Goal: Transaction & Acquisition: Purchase product/service

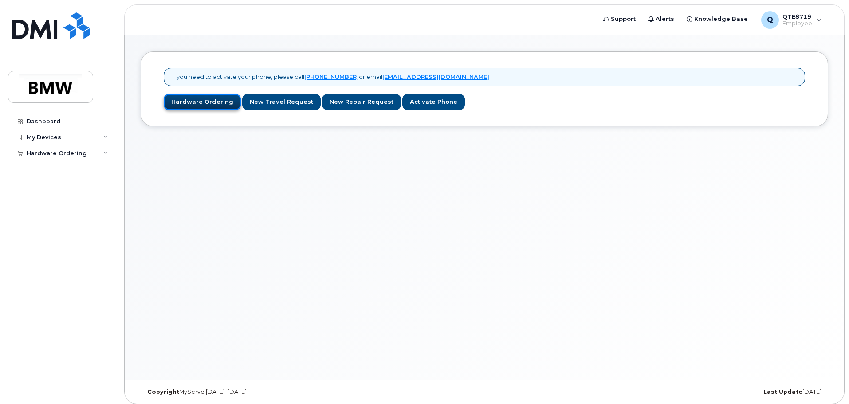
click at [199, 106] on link "Hardware Ordering" at bounding box center [202, 102] width 77 height 16
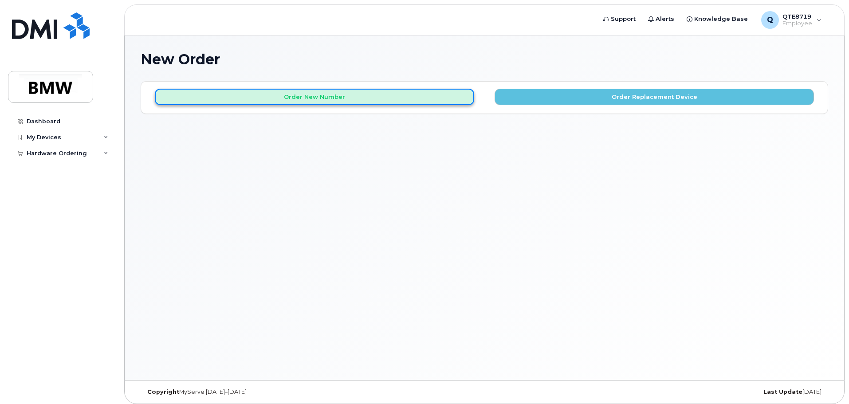
click at [304, 97] on button "Order New Number" at bounding box center [314, 97] width 319 height 16
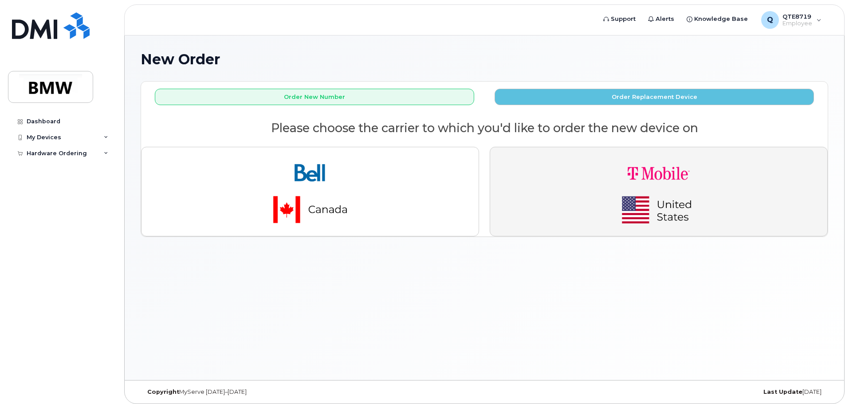
click at [660, 196] on img "button" at bounding box center [658, 191] width 124 height 74
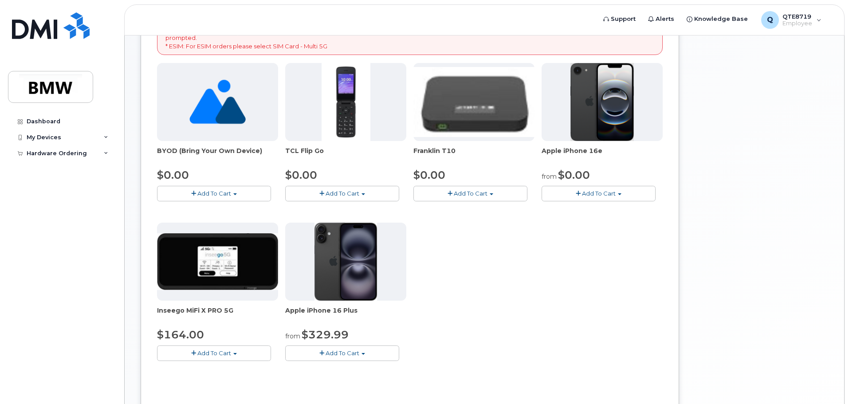
scroll to position [177, 0]
click at [612, 195] on span "Add To Cart" at bounding box center [599, 192] width 34 height 7
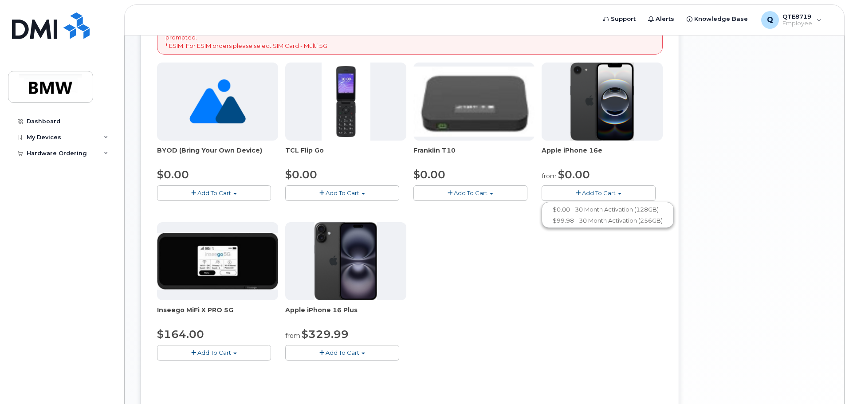
click at [584, 191] on span "Add To Cart" at bounding box center [599, 192] width 34 height 7
click at [579, 193] on span "button" at bounding box center [577, 193] width 5 height 6
click at [584, 210] on link "$0.00 - 30 Month Activation (128GB)" at bounding box center [608, 209] width 128 height 11
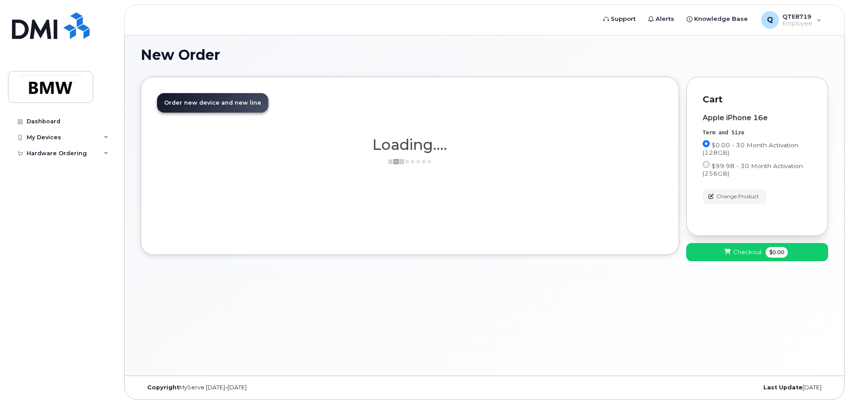
scroll to position [4, 0]
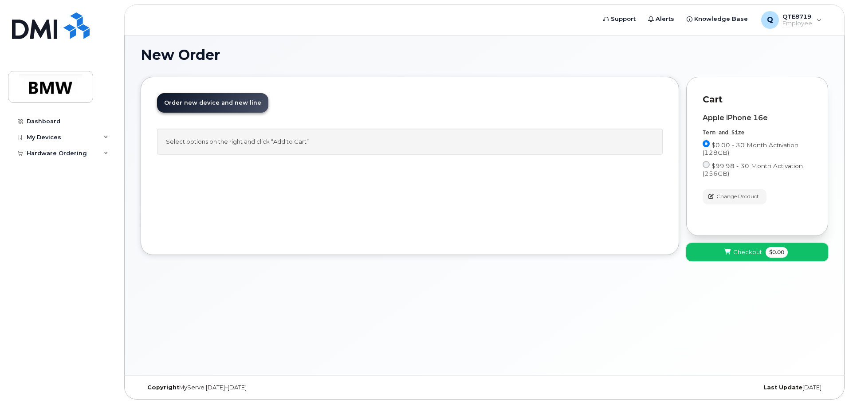
click at [731, 257] on button "Checkout $0.00" at bounding box center [757, 252] width 142 height 18
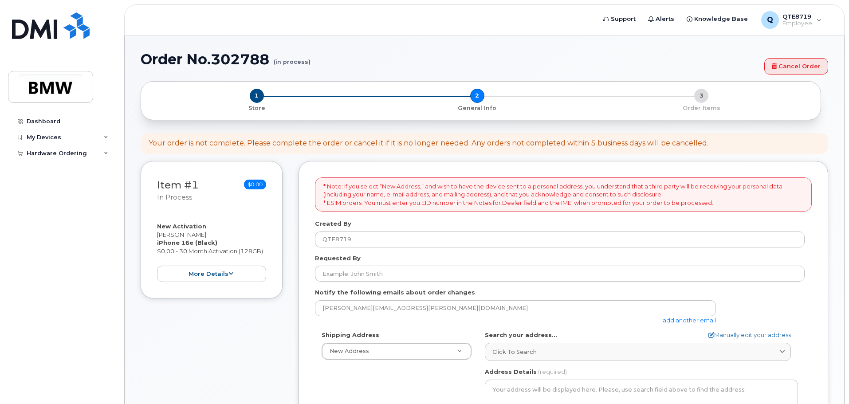
select select
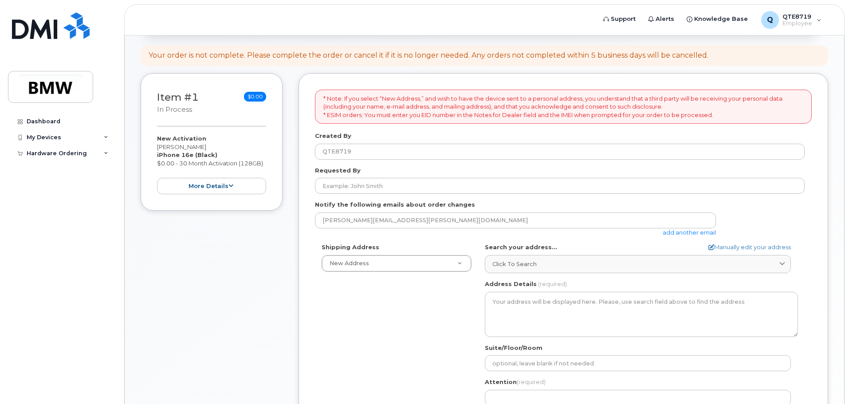
scroll to position [89, 0]
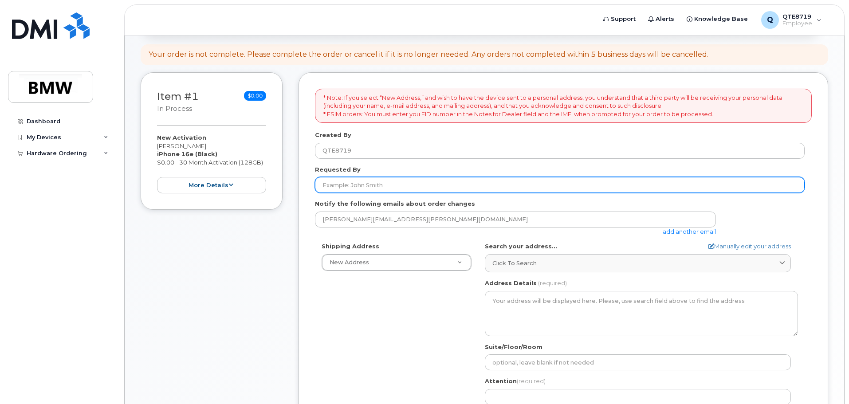
click at [372, 189] on input "Requested By" at bounding box center [559, 185] width 489 height 16
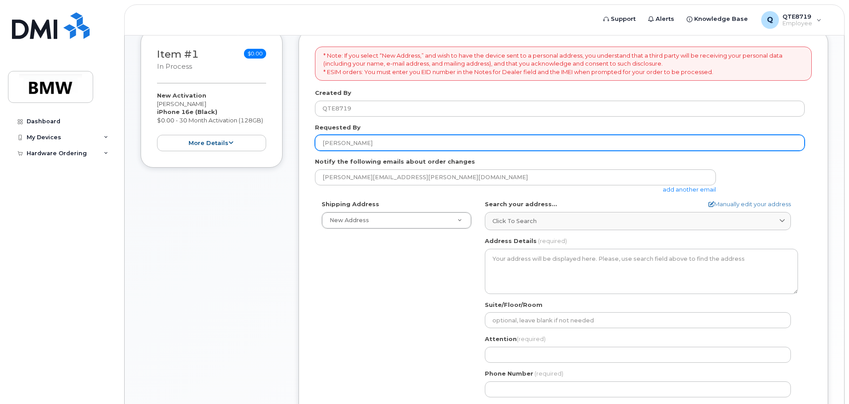
scroll to position [133, 0]
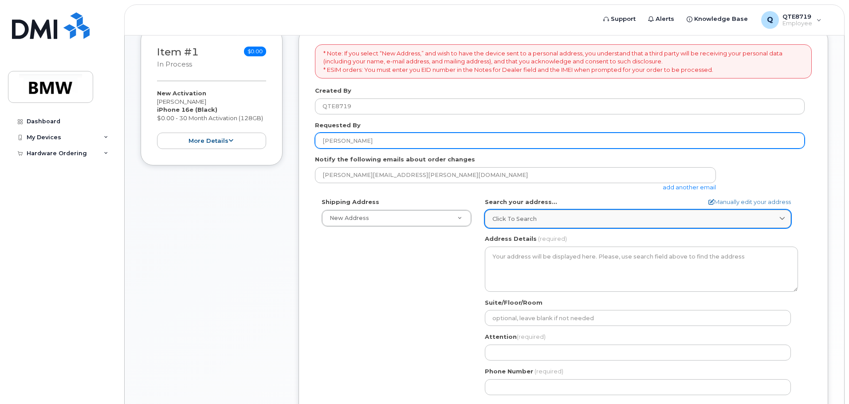
type input "[PERSON_NAME]"
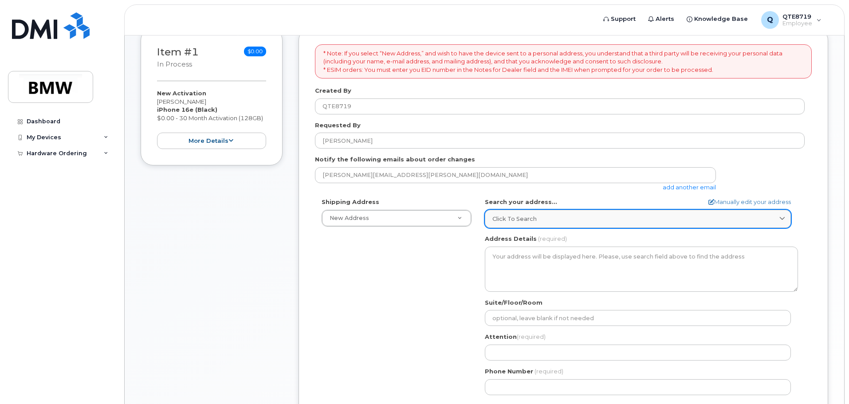
click at [521, 219] on span "Click to search" at bounding box center [514, 219] width 44 height 8
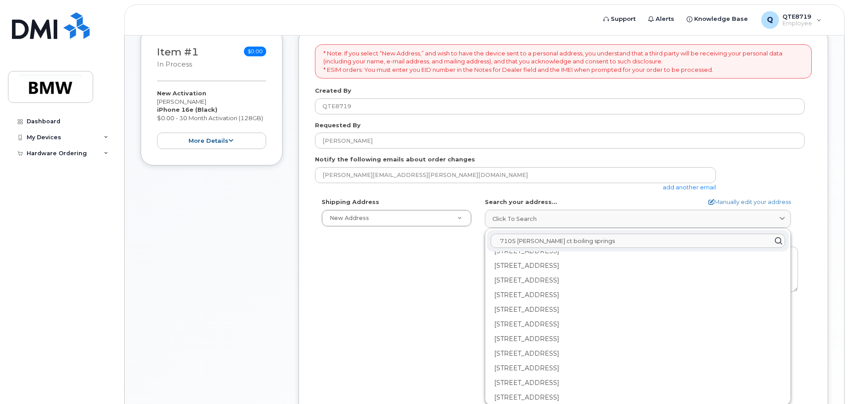
scroll to position [89, 0]
type input "7105 luna mae ct boiling springs"
click at [751, 202] on link "Manually edit your address" at bounding box center [749, 202] width 82 height 8
select select
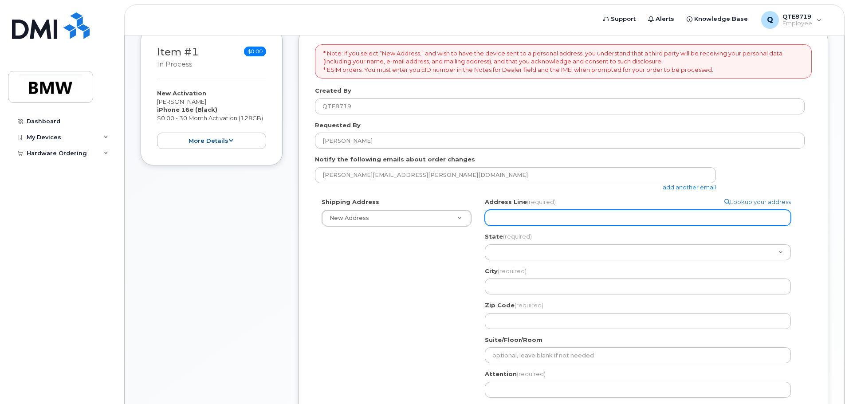
click at [578, 211] on input "Address Line (required)" at bounding box center [638, 218] width 306 height 16
select select
type input "7"
select select
type input "71"
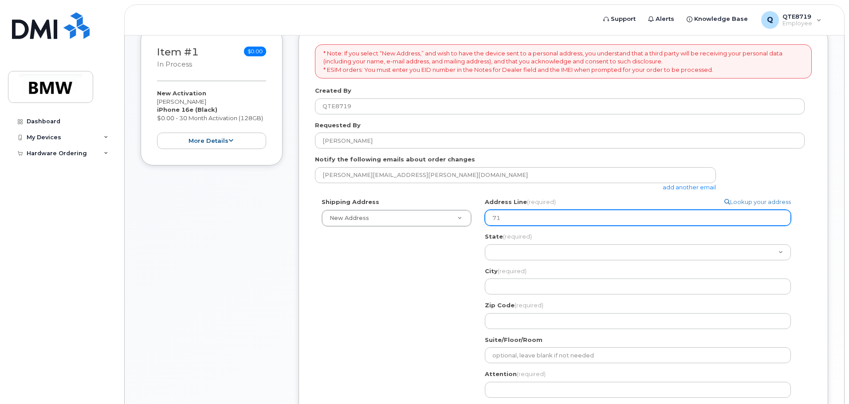
select select
type input "710"
select select
type input "7105"
select select
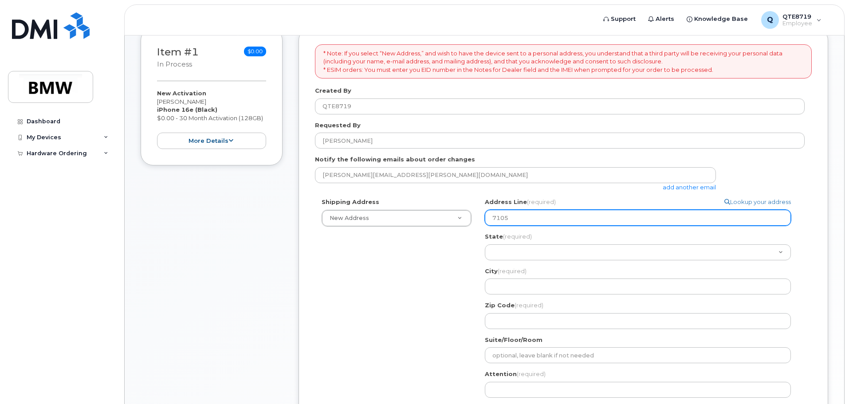
type input "7105 l"
select select
type input "7105 lu"
select select
type input "7105 lun"
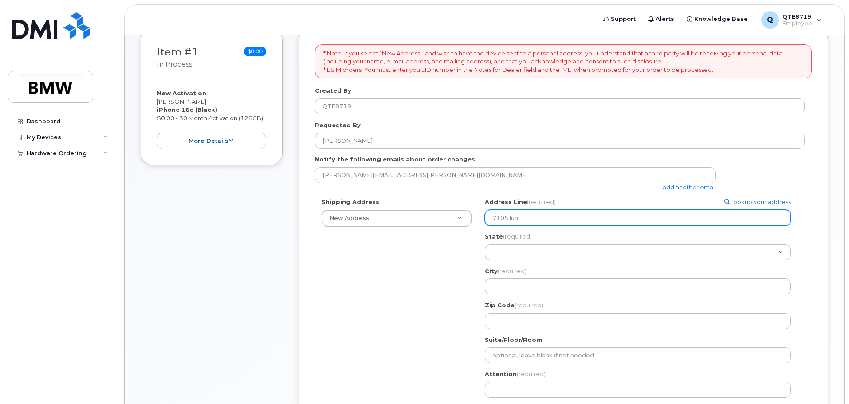
select select
type input "7105 luna"
select select
type input "7105 luna m"
select select
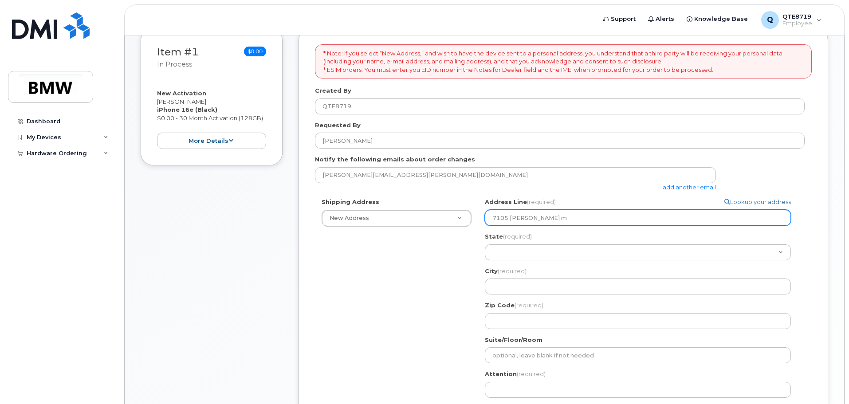
type input "7105 luna ma"
select select
type input "7105 luna mar"
select select
type input "7105 luna mar c"
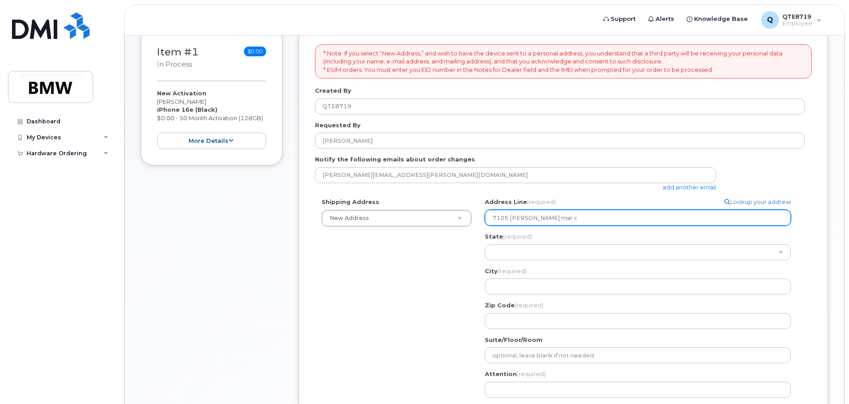
select select
type input "7105 luna mar c\"
select select
type input "7105 luna mar c\\"
select select
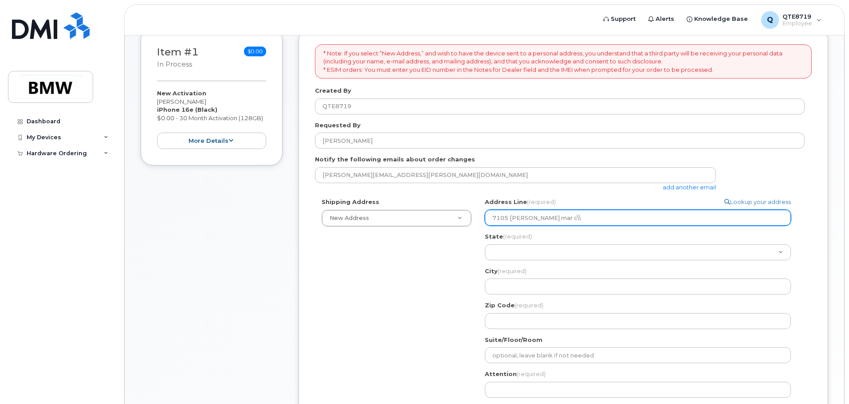
type input "7105 luna mar c\"
select select
type input "7105 luna mar c"
select select
type input "7105 luna mar"
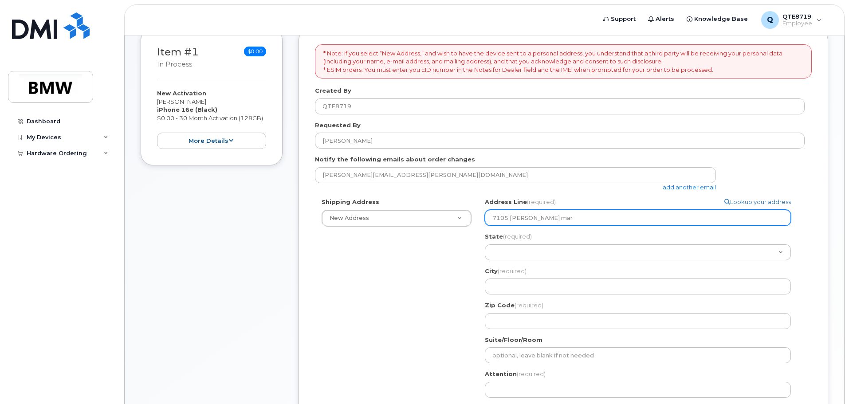
select select
type input "7105 luna ma"
select select
type input "7105 luna mae"
select select
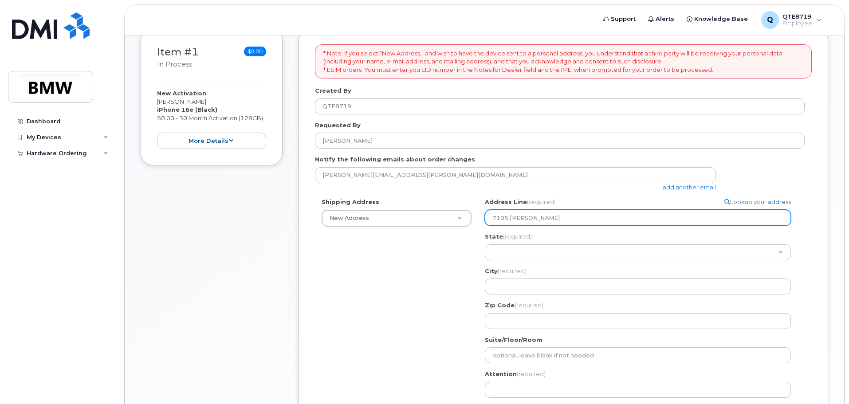
type input "7105 luna mae c"
select select
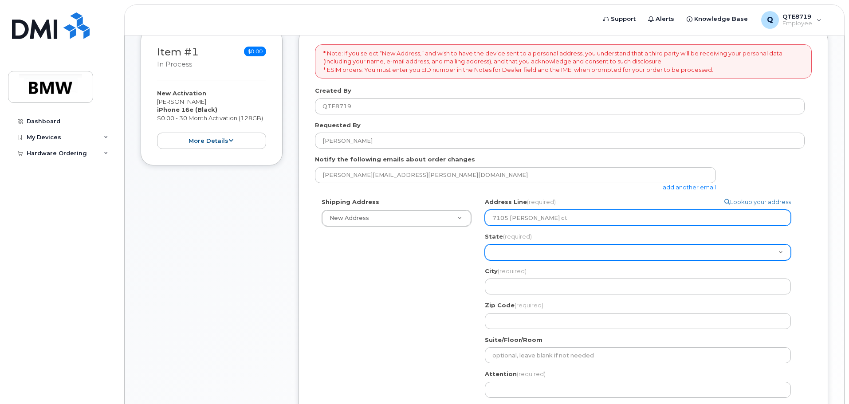
type input "7105 luna mae ct"
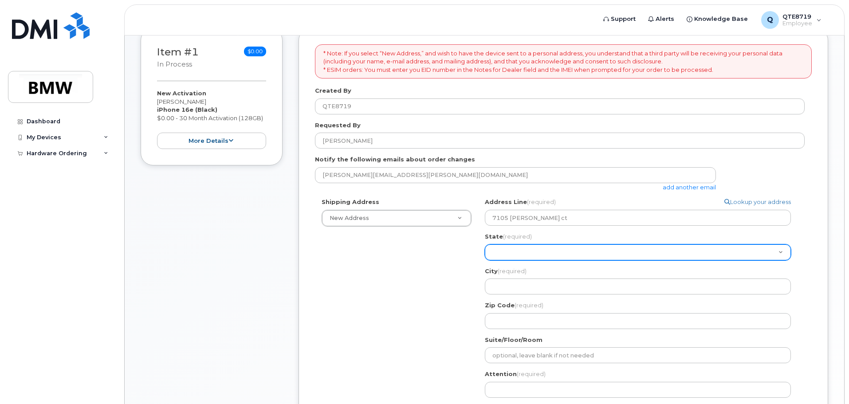
click at [571, 255] on select "Alabama Alaska American Samoa Arizona Arkansas California Colorado Connecticut …" at bounding box center [638, 252] width 306 height 16
select select "SC"
click at [485, 244] on select "Alabama Alaska American Samoa Arizona Arkansas California Colorado Connecticut …" at bounding box center [638, 252] width 306 height 16
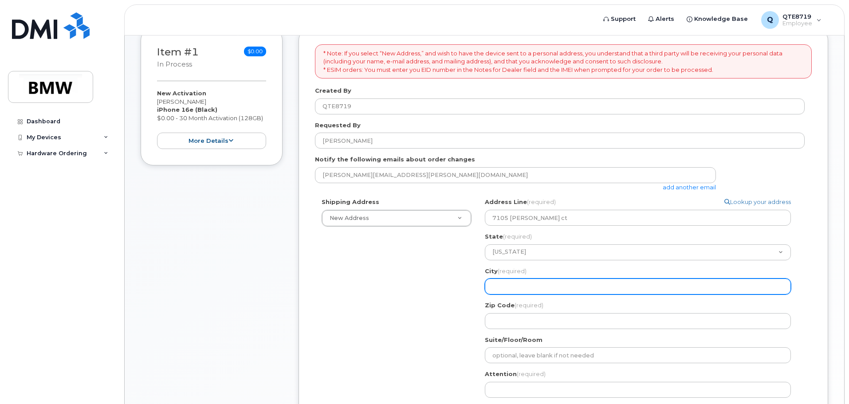
click at [522, 288] on input "City (required)" at bounding box center [638, 286] width 306 height 16
select select
type input "B"
select select
type input "Bo"
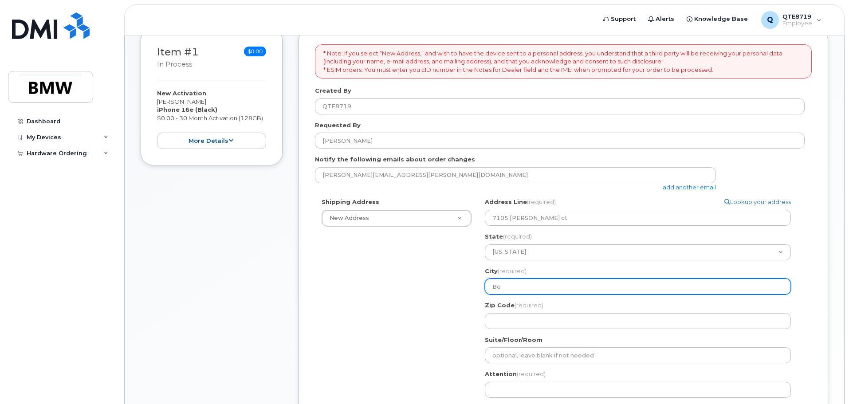
select select
type input "Boi"
select select
type input "Boil"
select select
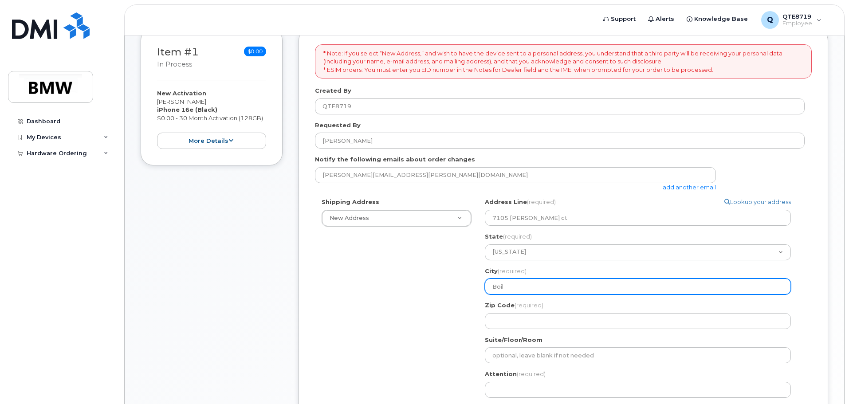
type input "Boili"
select select
type input "Boilin"
select select
type input "Boiling"
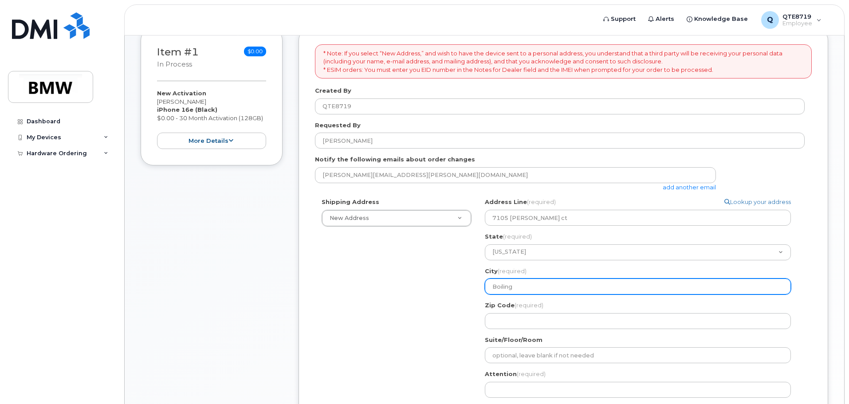
select select
type input "Boiling S"
select select
type input "Boiling Sp"
select select
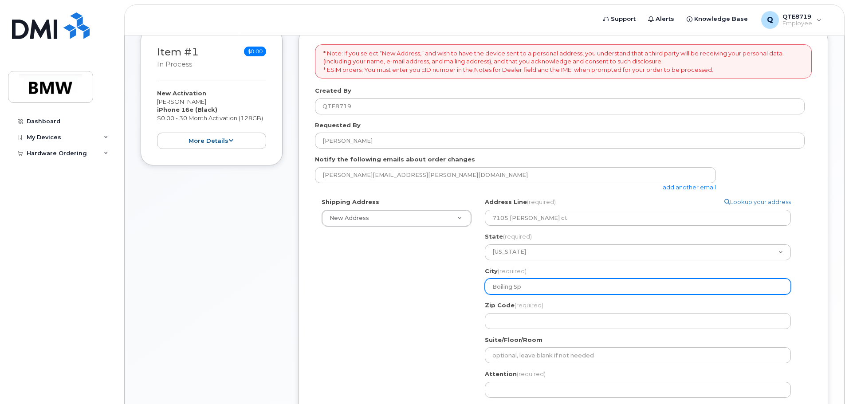
type input "Boiling Spr"
select select
type input "Boiling Spri"
select select
type input "Boiling Sprin"
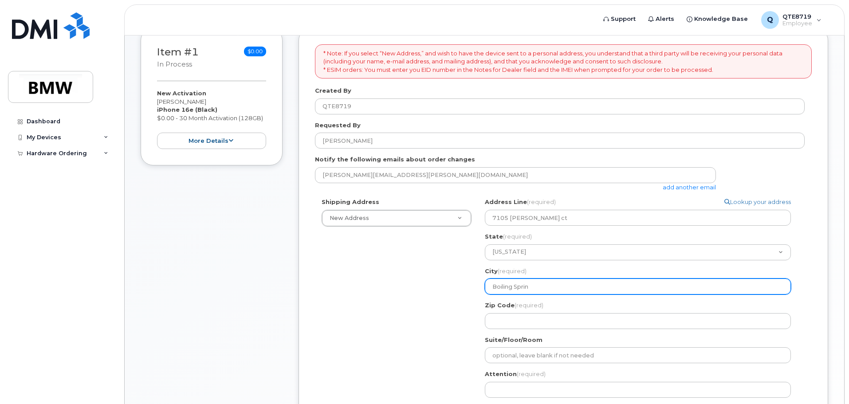
select select
type input "Boiling Spring"
select select
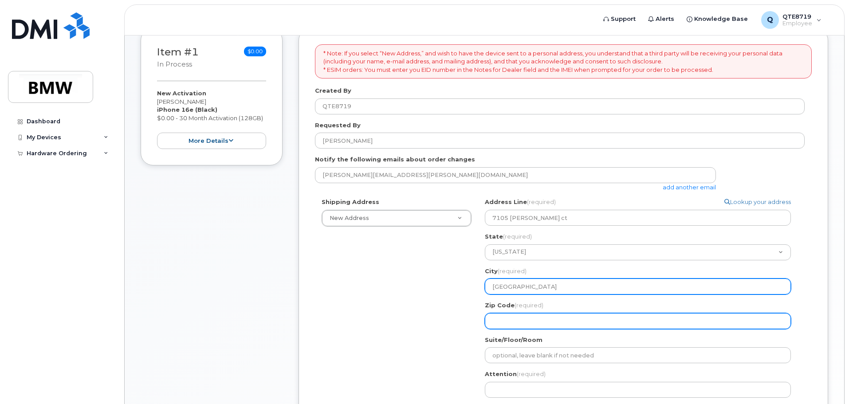
type input "Boiling Springs"
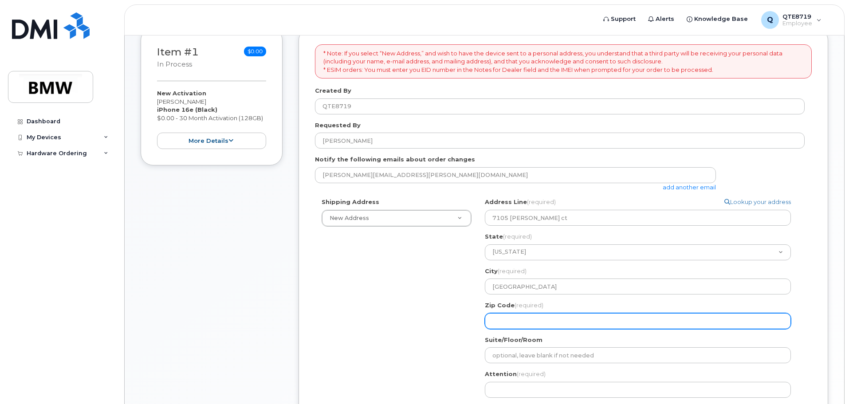
click at [524, 325] on input "Zip Code (required)" at bounding box center [638, 321] width 306 height 16
select select
type input "2"
select select
type input "29"
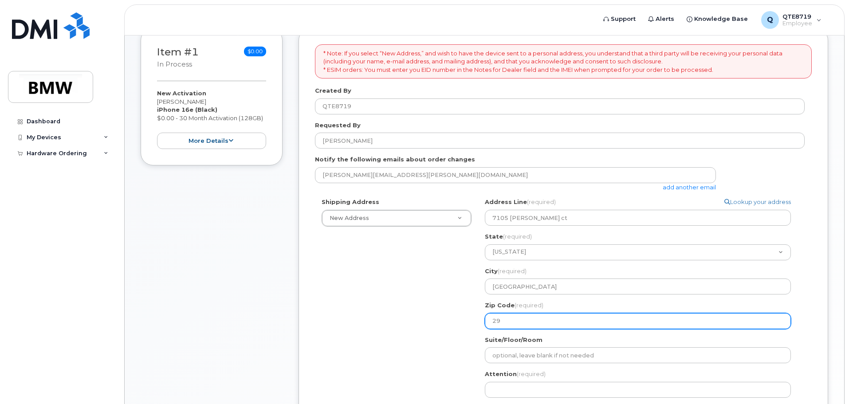
select select
type input "293"
select select
type input "2931"
select select
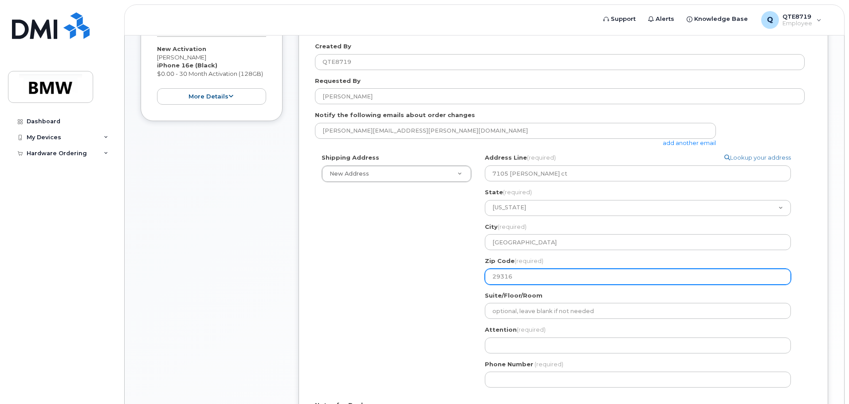
scroll to position [222, 0]
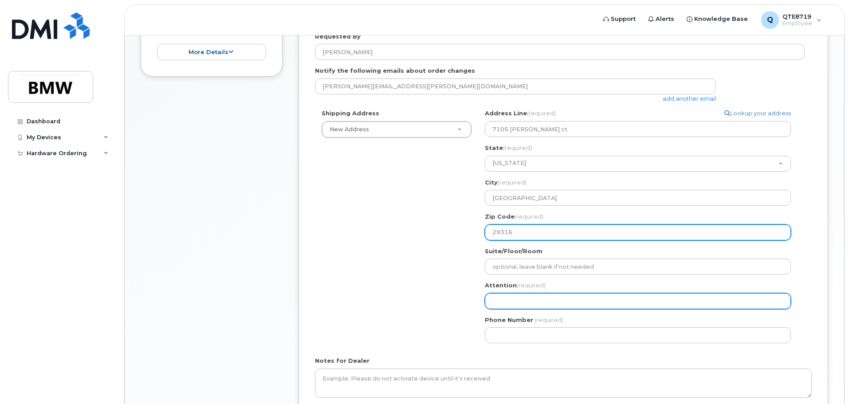
type input "29316"
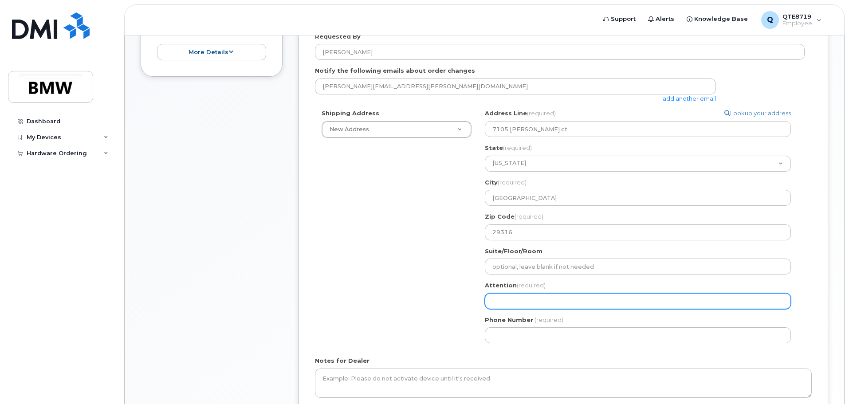
click at [519, 296] on input "Attention (required)" at bounding box center [638, 301] width 306 height 16
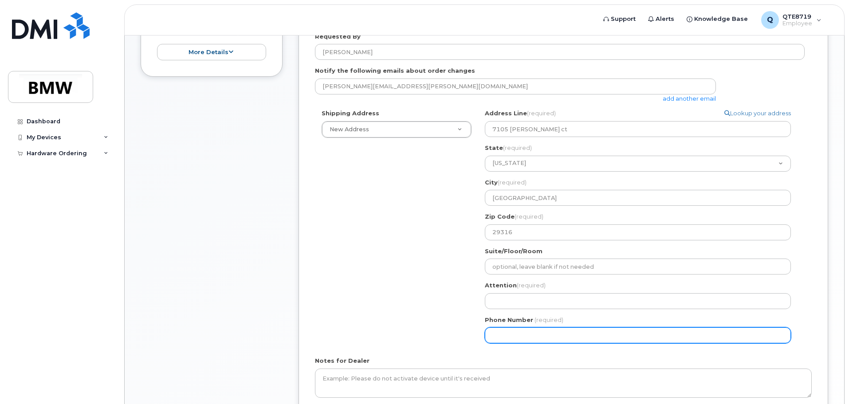
click at [521, 329] on input "Phone Number" at bounding box center [638, 335] width 306 height 16
type input "631820503"
select select
type input "6318205039"
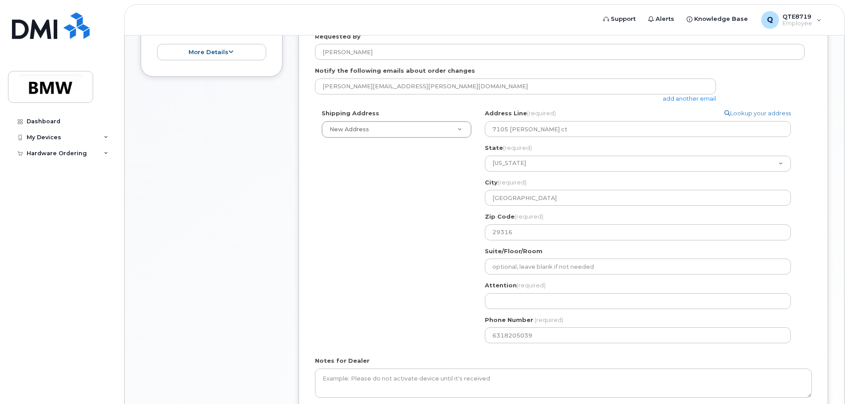
click at [517, 292] on div "Attention (required)" at bounding box center [641, 295] width 313 height 28
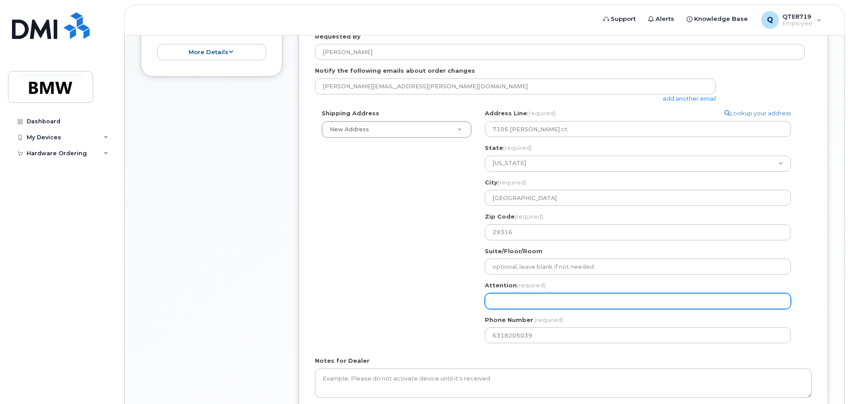
click at [515, 300] on input "Attention (required)" at bounding box center [638, 301] width 306 height 16
select select
type input "R"
select select
type input "Ry"
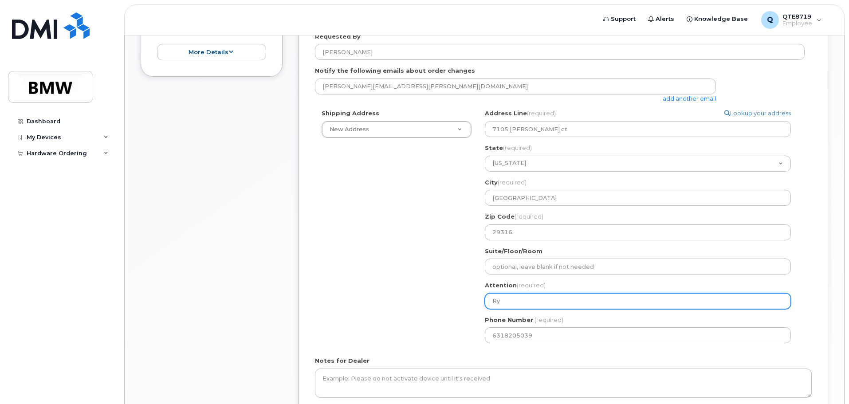
select select
type input "Rya"
select select
type input "Ryan"
select select
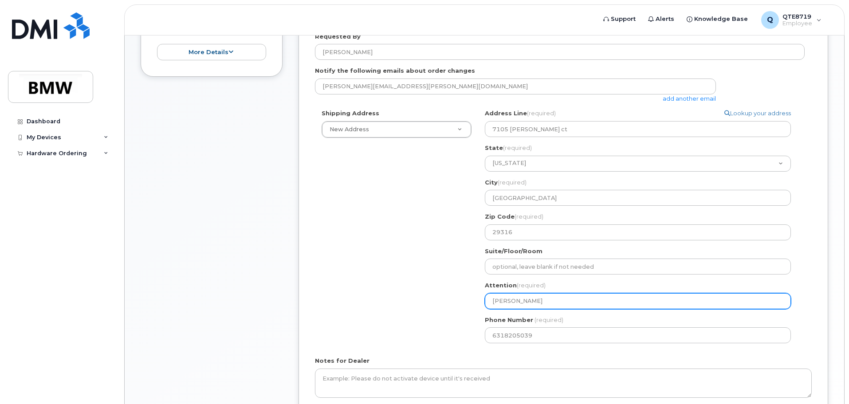
type input "Ryan S"
select select
type input "Ryan Sa"
select select
type input "Ryan Saw"
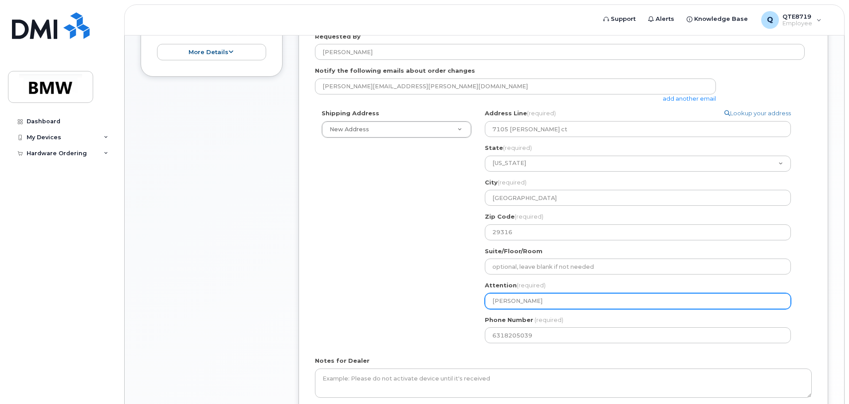
select select
type input "Ryan Sawy"
select select
type input "Ryan Sawye"
select select
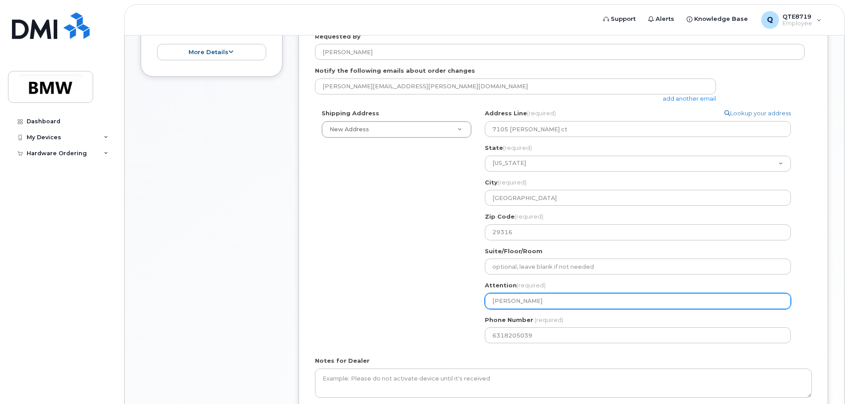
type input "[PERSON_NAME]"
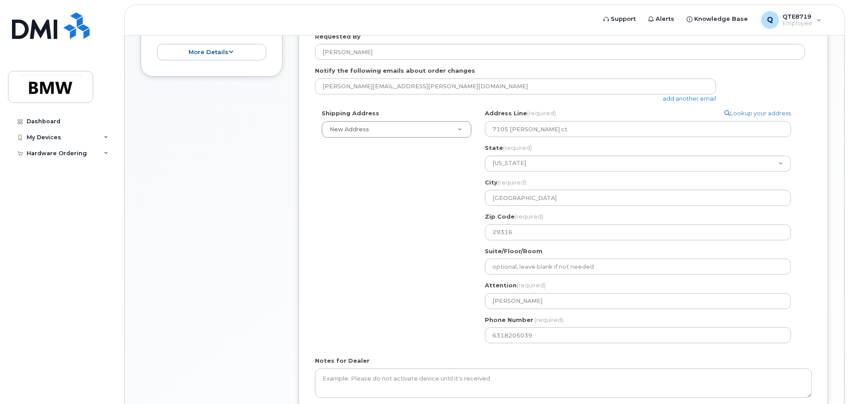
click at [371, 284] on div "Shipping Address New Address New Address BMW MC Plant BMW North America Financi…" at bounding box center [559, 229] width 489 height 241
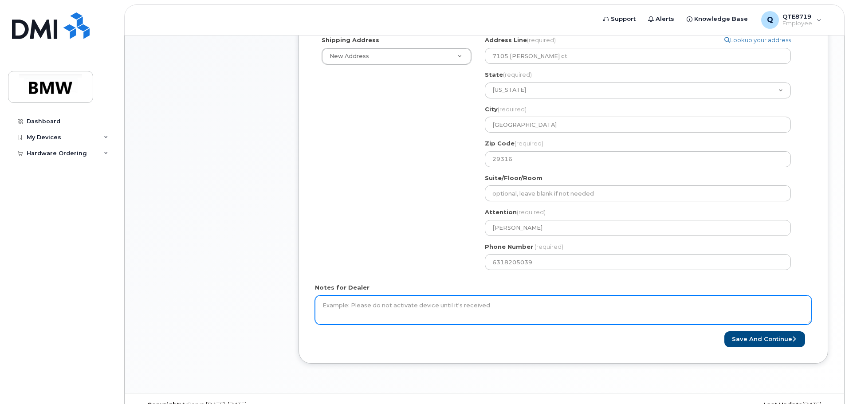
scroll to position [310, 0]
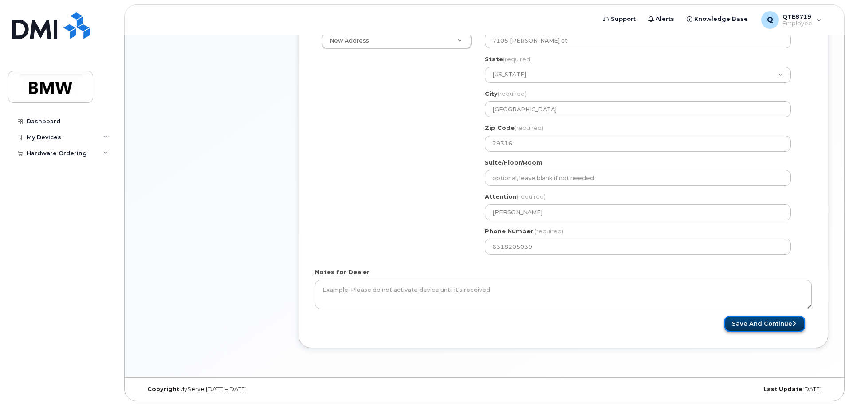
click at [782, 320] on button "Save and Continue" at bounding box center [764, 324] width 81 height 16
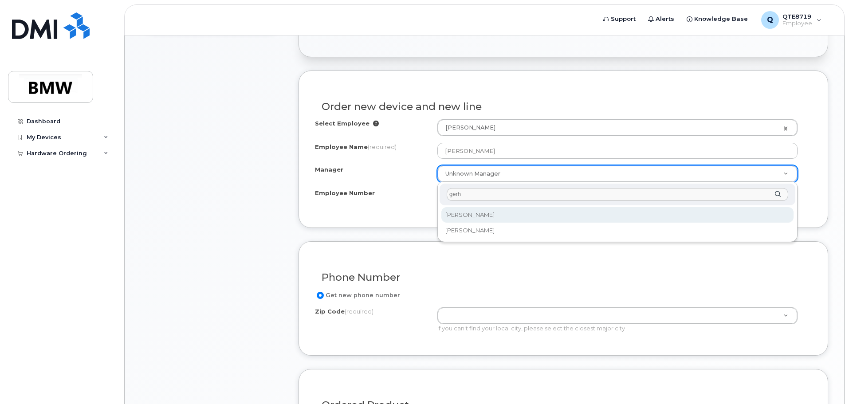
type input "gerh"
select select "2101579"
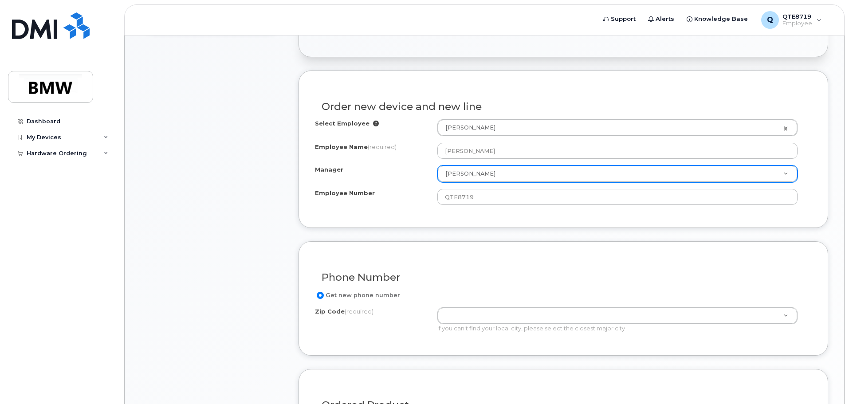
click at [491, 212] on div "Order new device and new line Select Employee Ryan Sawyer 2414596 Employee Name…" at bounding box center [562, 148] width 529 height 157
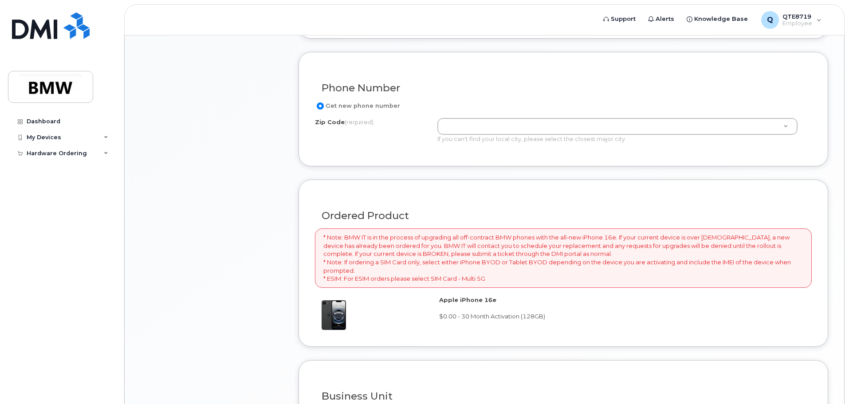
scroll to position [488, 0]
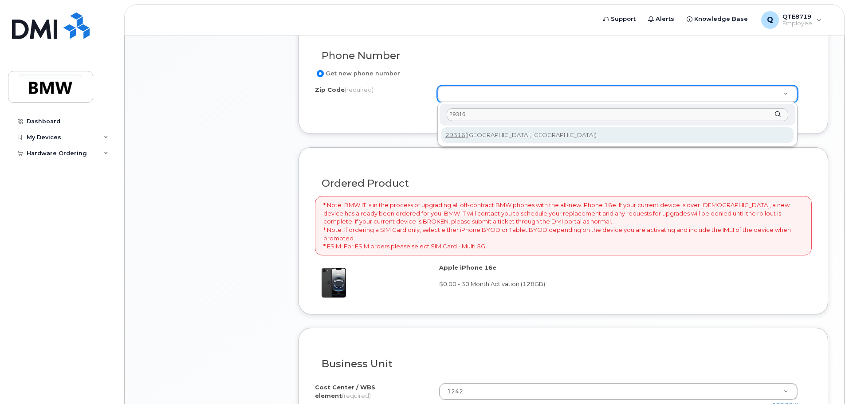
type input "29316"
type input "29316 (Boiling Springs, SC)"
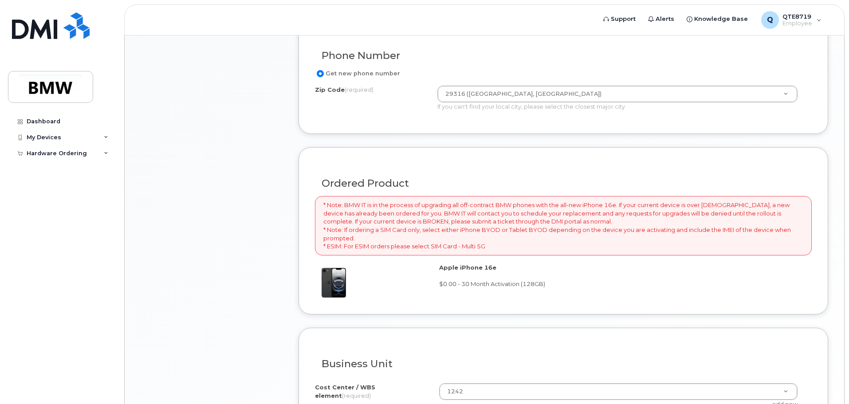
click at [458, 160] on div "Ordered Product * Note: BMW IT is in the process of upgrading all off-contract …" at bounding box center [562, 230] width 529 height 167
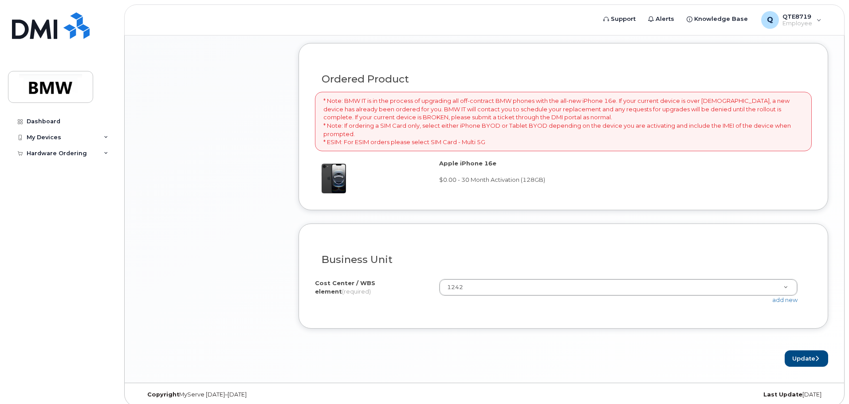
scroll to position [599, 0]
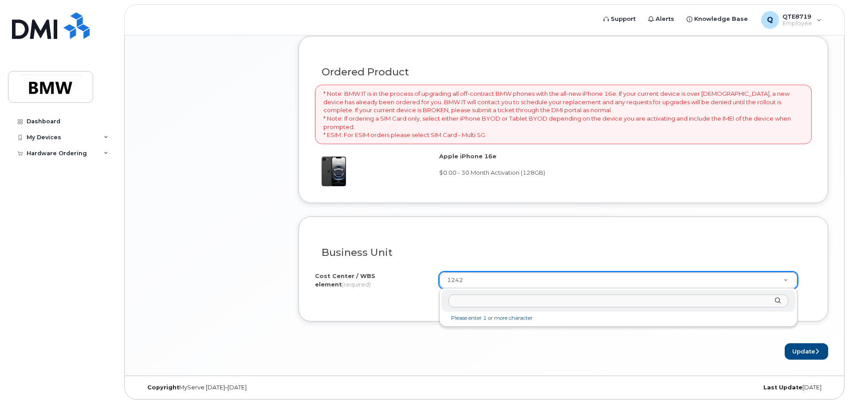
drag, startPoint x: 487, startPoint y: 280, endPoint x: 424, endPoint y: 277, distance: 63.5
click at [778, 300] on div "2645" at bounding box center [618, 301] width 354 height 22
type input "2"
type input "2645"
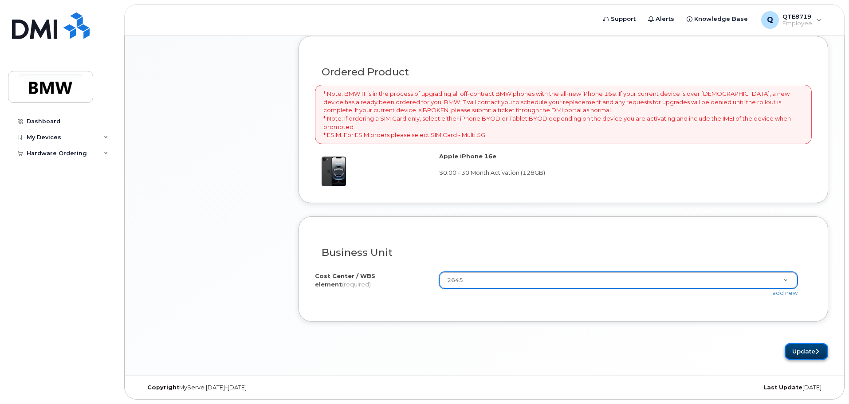
click at [803, 357] on button "Update" at bounding box center [805, 351] width 43 height 16
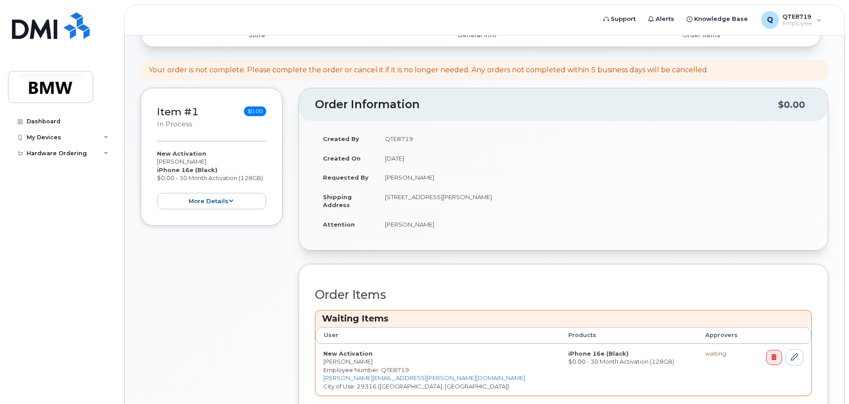
scroll to position [310, 0]
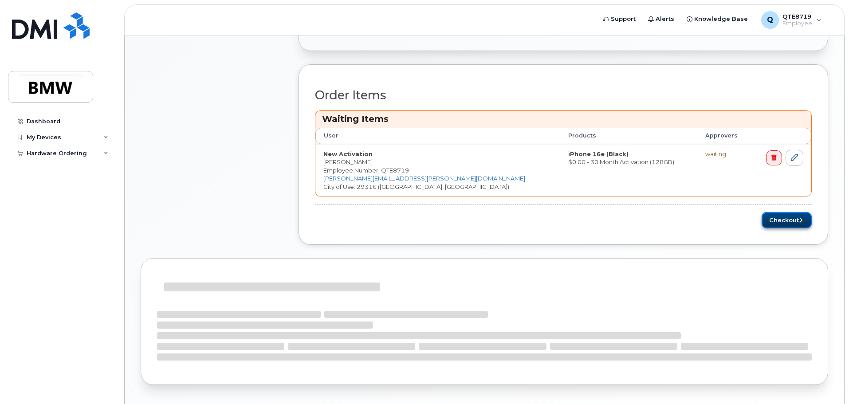
click at [774, 218] on button "Checkout" at bounding box center [786, 220] width 50 height 16
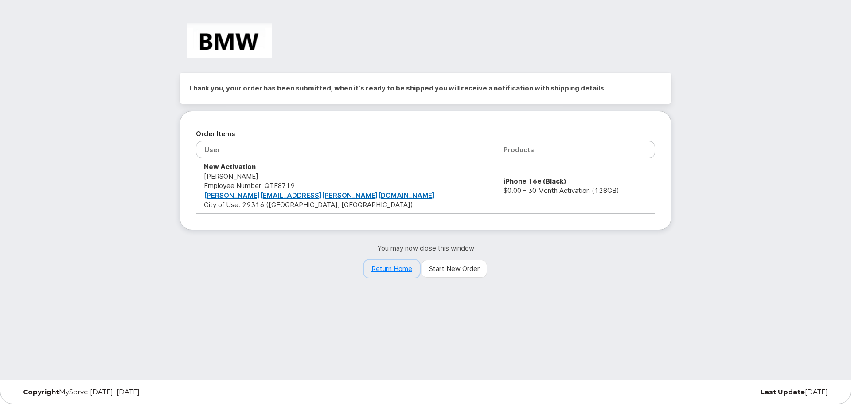
click at [388, 270] on link "Return Home" at bounding box center [392, 269] width 56 height 18
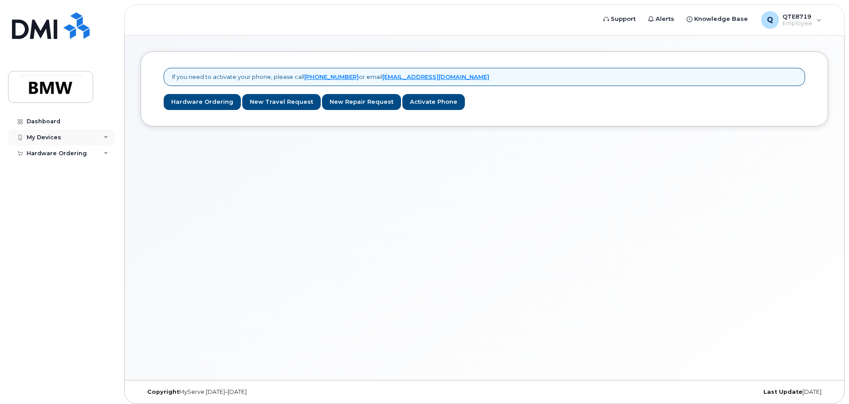
click at [100, 141] on div "My Devices" at bounding box center [61, 137] width 107 height 16
click at [97, 150] on div "Hardware Ordering" at bounding box center [61, 153] width 107 height 16
click at [67, 166] on link "My Orders" at bounding box center [69, 169] width 92 height 17
